Goal: Find specific page/section

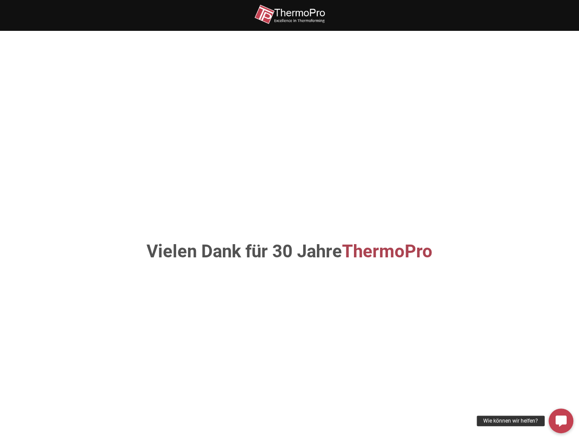
click at [376, 253] on span "ThermoPro" at bounding box center [387, 251] width 90 height 21
click at [374, 256] on span "ThermoPro" at bounding box center [387, 251] width 90 height 21
click at [292, 10] on img at bounding box center [289, 14] width 71 height 20
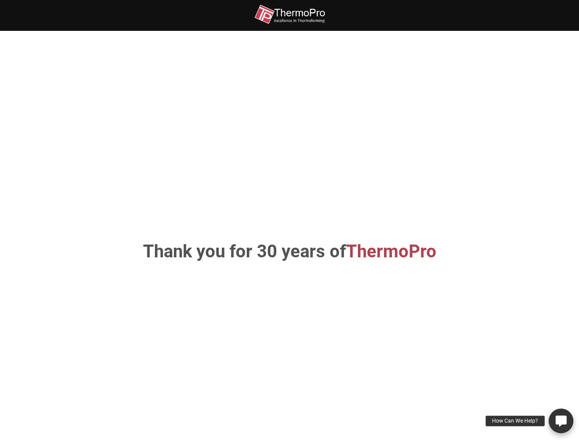
click at [524, 423] on div "How Can We Help?" at bounding box center [514, 421] width 59 height 11
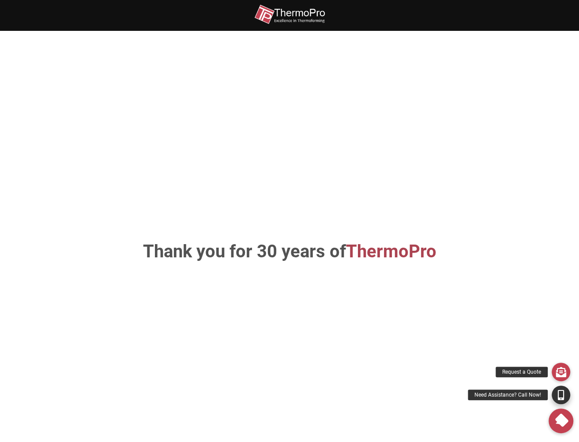
click at [516, 398] on div "Need Assistance? Call Now!" at bounding box center [508, 395] width 80 height 11
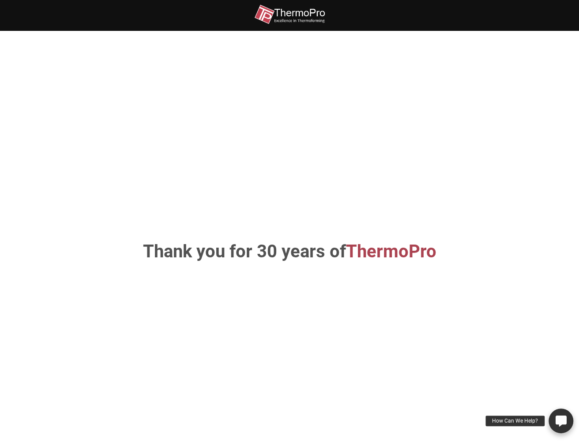
click at [558, 423] on icon at bounding box center [560, 421] width 11 height 11
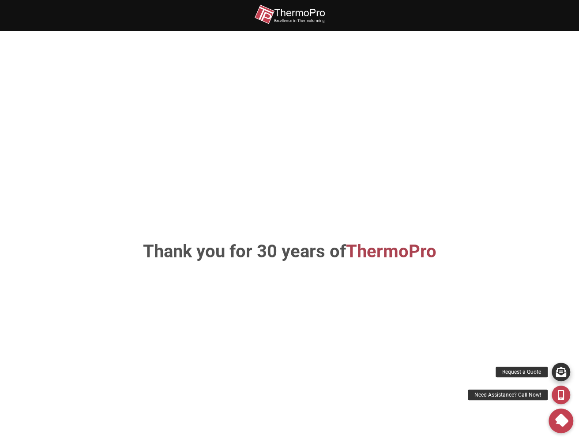
click at [560, 371] on icon at bounding box center [560, 372] width 10 height 10
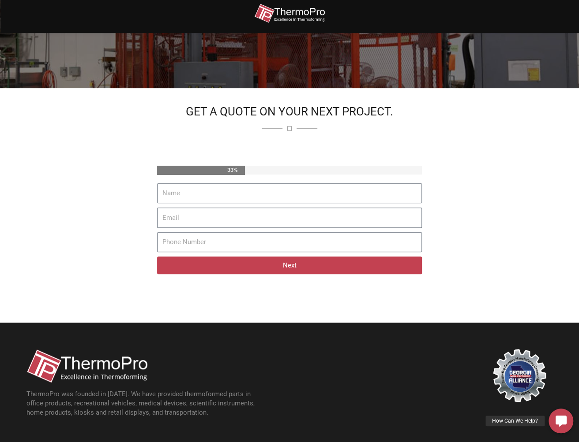
scroll to position [122, 0]
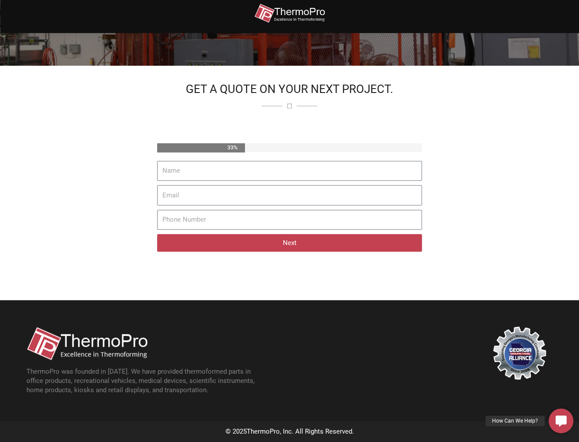
click at [519, 355] on img at bounding box center [519, 353] width 53 height 53
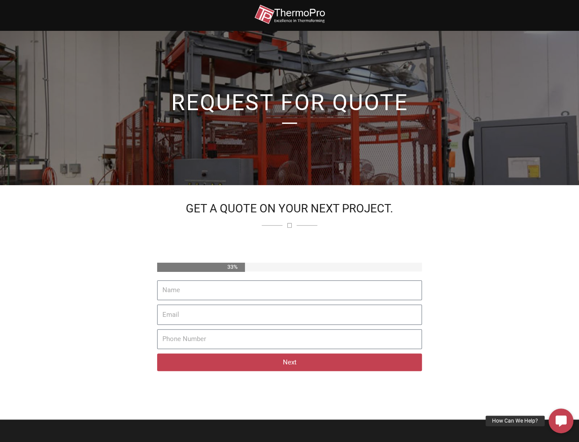
click at [297, 14] on img at bounding box center [289, 14] width 71 height 20
